Goal: Information Seeking & Learning: Find specific fact

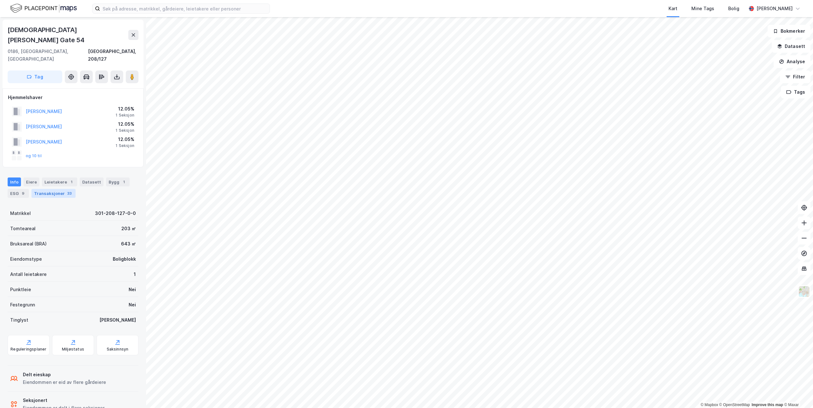
click at [46, 189] on div "Transaksjoner 33" at bounding box center [53, 193] width 44 height 9
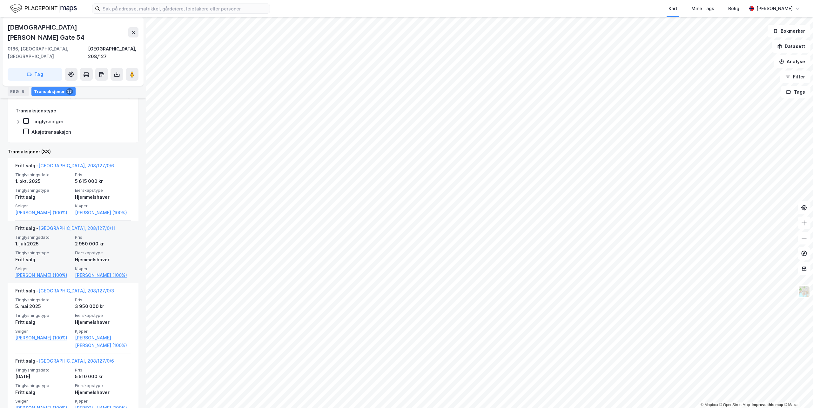
scroll to position [190, 0]
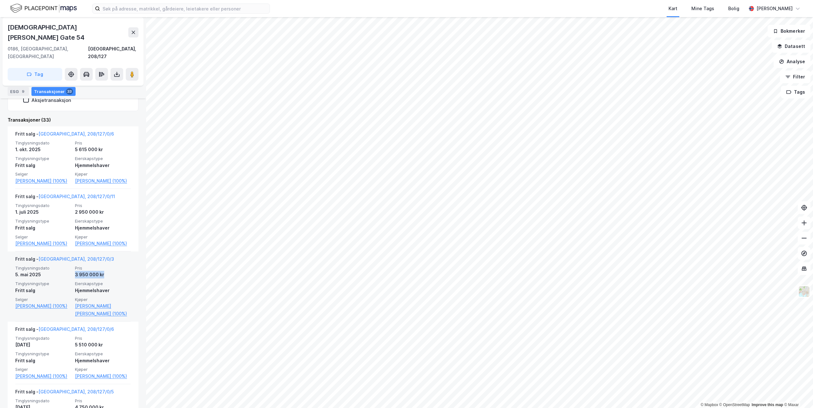
drag, startPoint x: 102, startPoint y: 265, endPoint x: 71, endPoint y: 266, distance: 30.5
click at [71, 266] on div "Tinglysningsdato [DATE] Pris 3 950 000 kr Tinglysningstype Fritt salg Eierskaps…" at bounding box center [73, 291] width 116 height 52
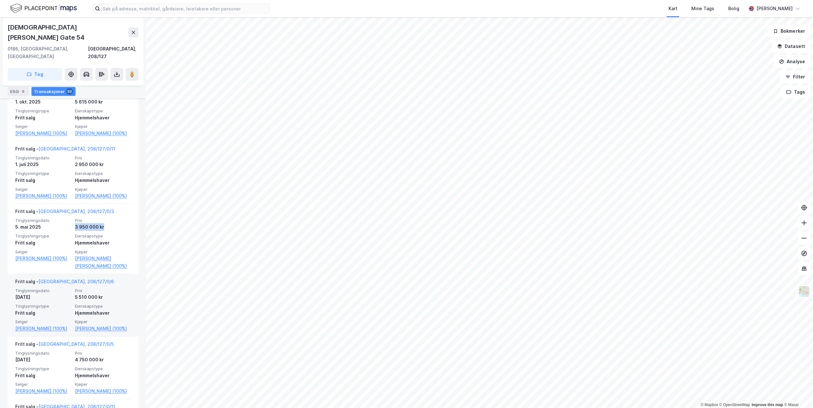
scroll to position [254, 0]
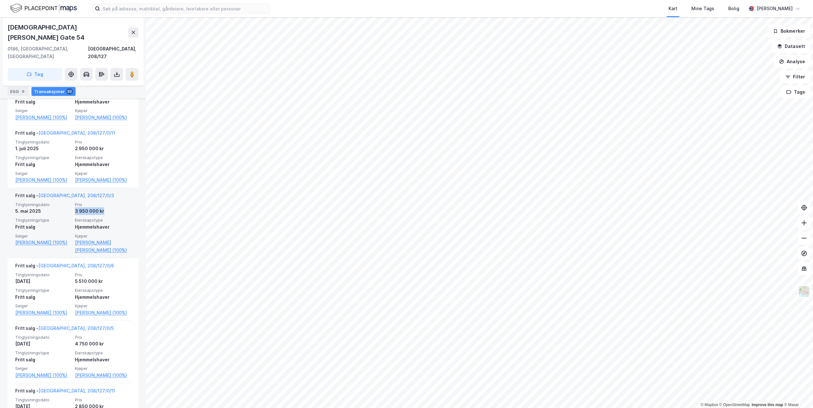
copy div "3 950 000 kr"
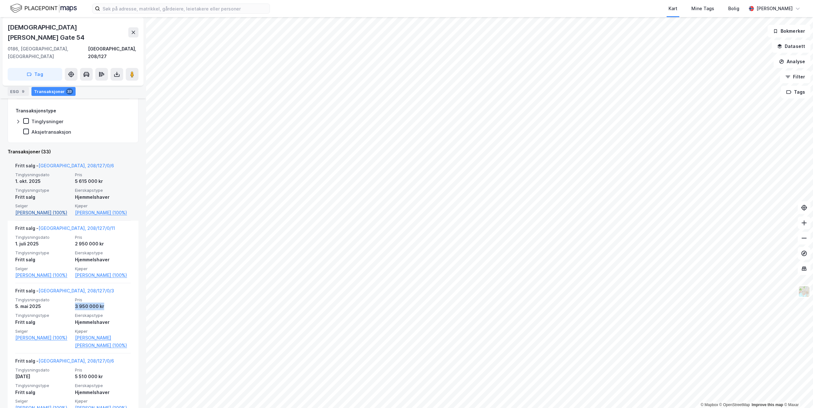
scroll to position [32, 0]
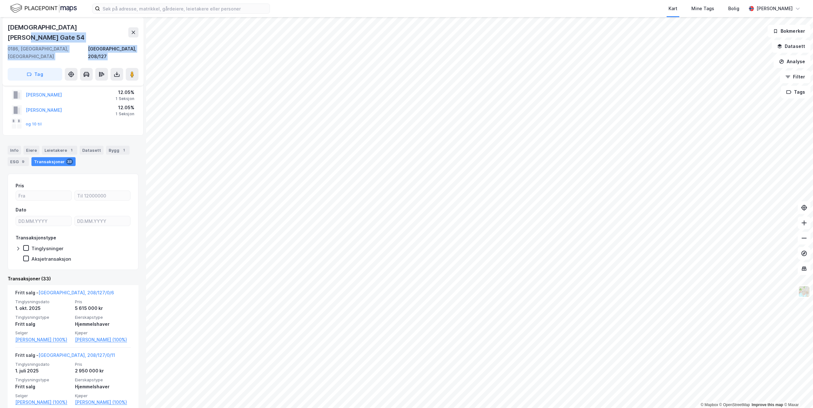
drag, startPoint x: 84, startPoint y: 28, endPoint x: 0, endPoint y: 28, distance: 83.8
click at [0, 28] on div "[PERSON_NAME] Gate [GEOGRAPHIC_DATA], 208/127 Tag Hjemmelshaver [PERSON_NAME] 1…" at bounding box center [73, 212] width 146 height 391
drag, startPoint x: 0, startPoint y: 28, endPoint x: 80, endPoint y: 26, distance: 80.0
click at [80, 26] on div "[DEMOGRAPHIC_DATA][PERSON_NAME] Gate 54" at bounding box center [68, 32] width 121 height 20
drag, startPoint x: 83, startPoint y: 26, endPoint x: 10, endPoint y: 24, distance: 73.1
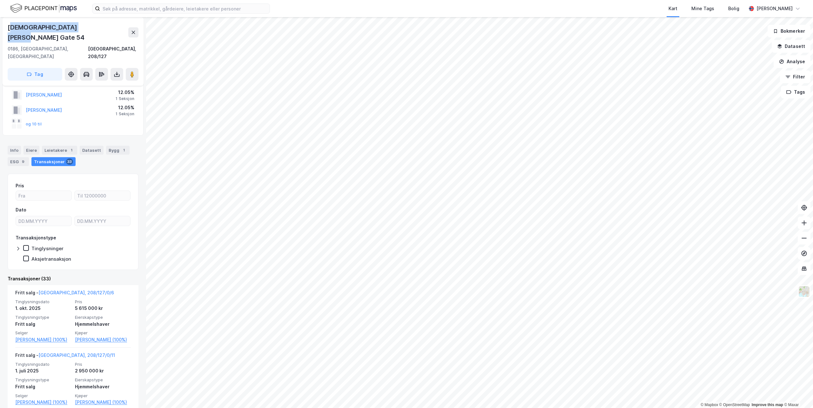
click at [10, 24] on div "[DEMOGRAPHIC_DATA][PERSON_NAME] Gate 54" at bounding box center [68, 32] width 121 height 20
click at [8, 25] on div "[DEMOGRAPHIC_DATA][PERSON_NAME] Gate 54" at bounding box center [68, 32] width 121 height 20
copy div "[DEMOGRAPHIC_DATA][PERSON_NAME] Gate 54"
